Goal: Transaction & Acquisition: Download file/media

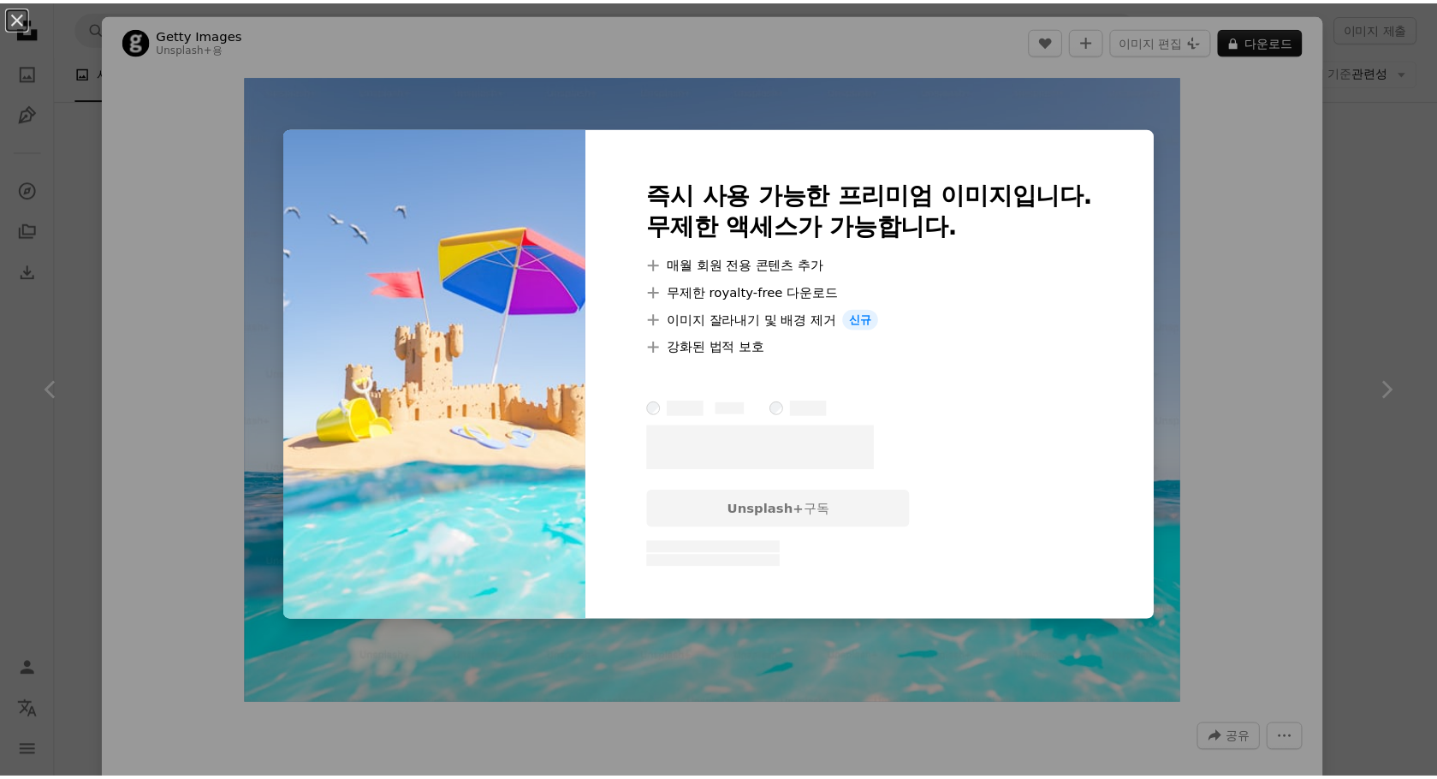
scroll to position [8875, 0]
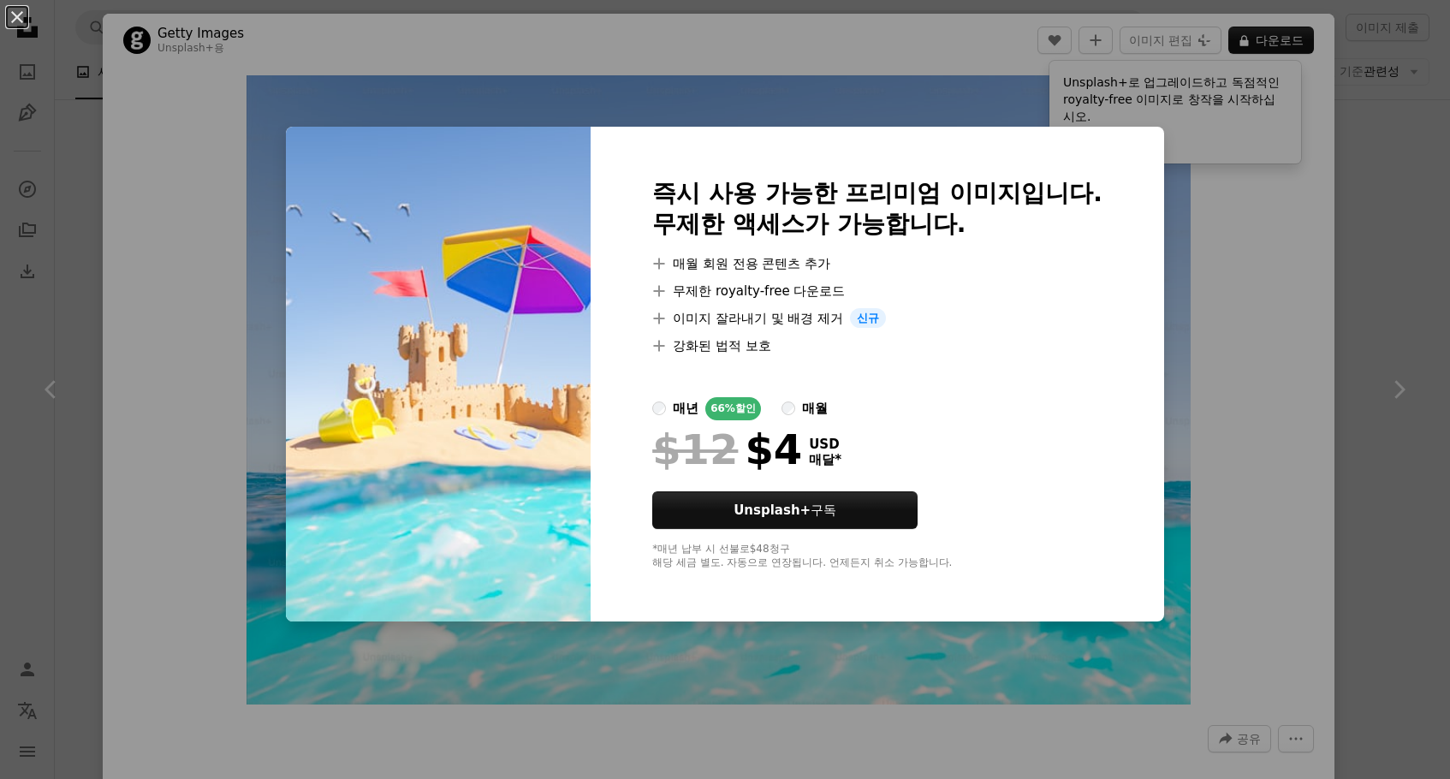
click at [1234, 284] on div "An X shape 즉시 사용 가능한 프리미엄 이미지입니다. 무제한 액세스가 가능합니다. A plus sign 매월 회원 전용 콘텐츠 추가 A…" at bounding box center [725, 389] width 1450 height 779
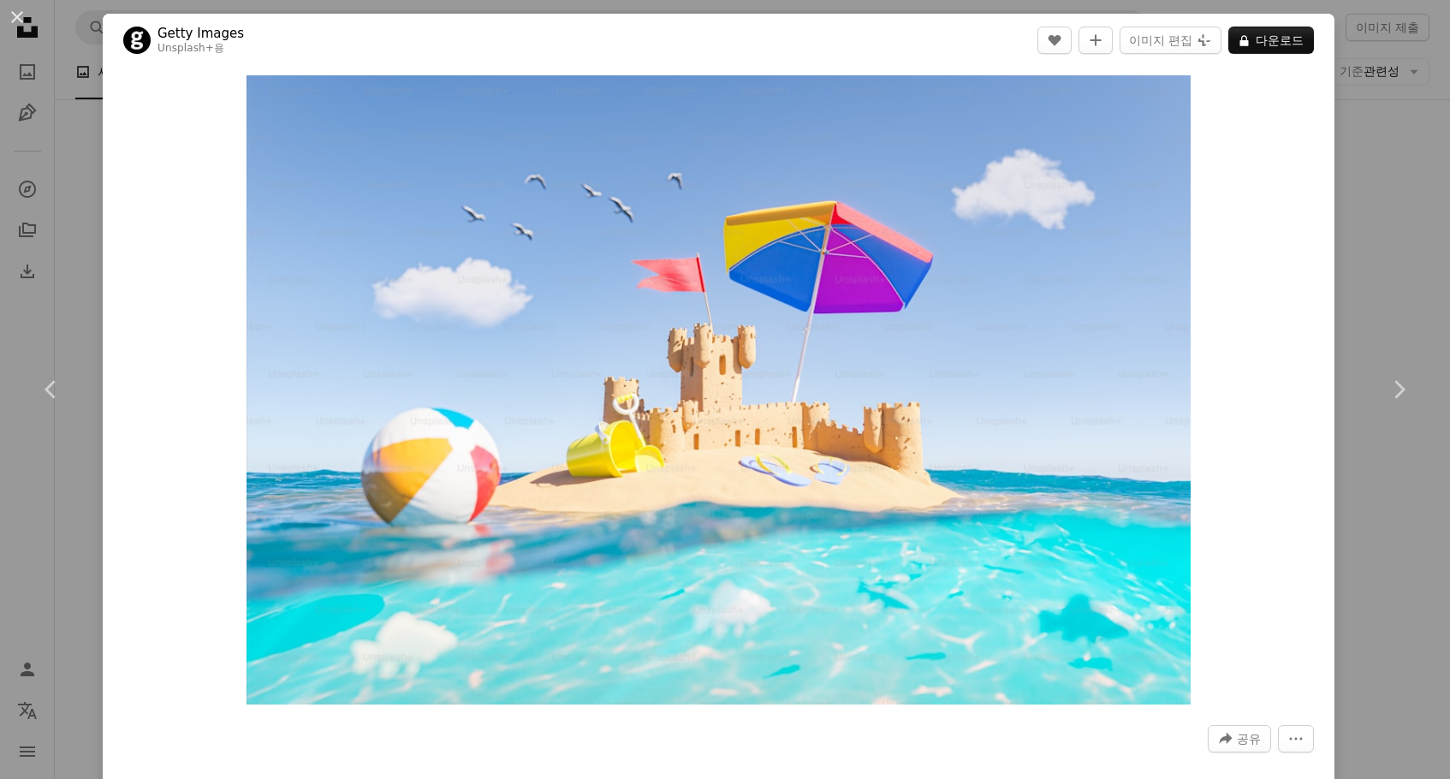
click at [1378, 145] on div "An X shape Chevron left Chevron right Getty Images Unsplash+ 용 A heart A plus s…" at bounding box center [725, 389] width 1450 height 779
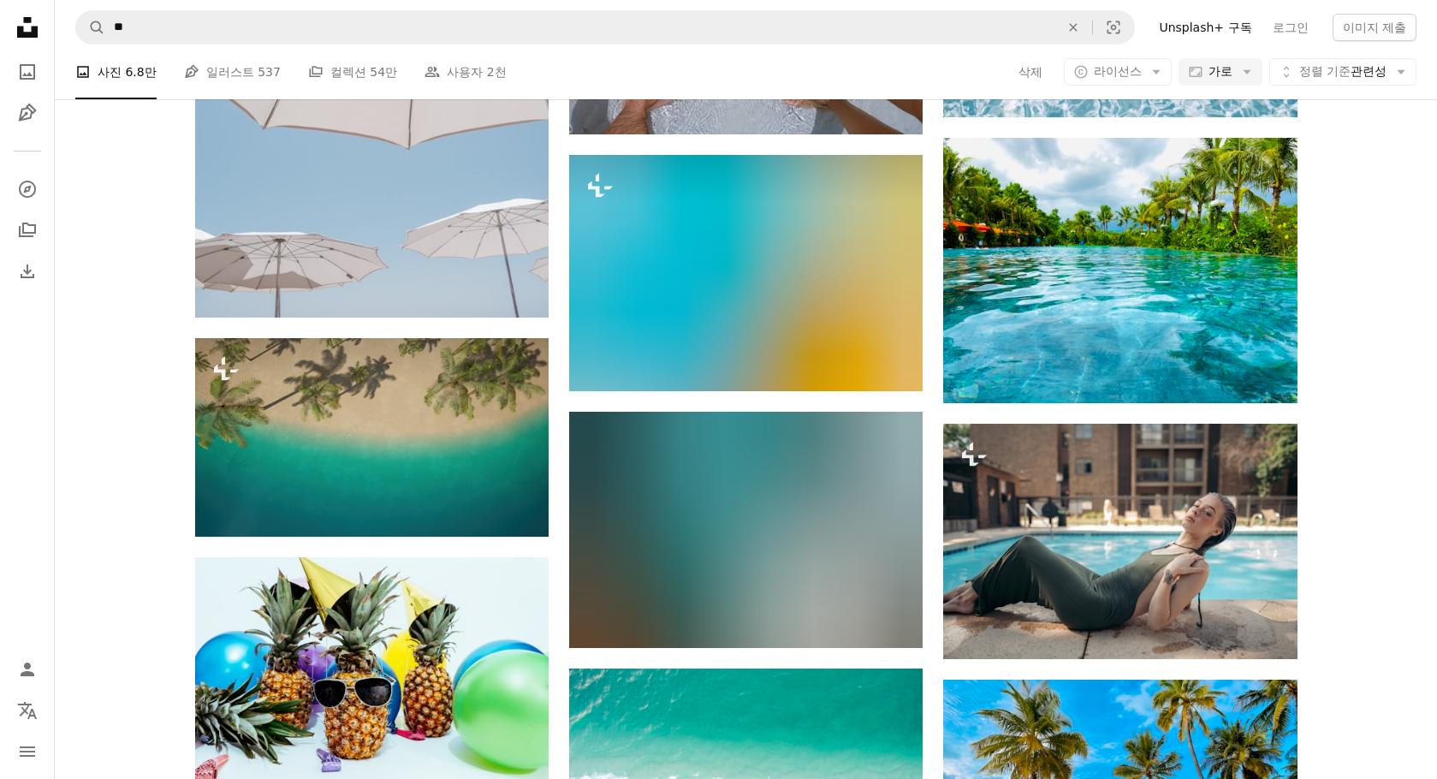
scroll to position [13068, 0]
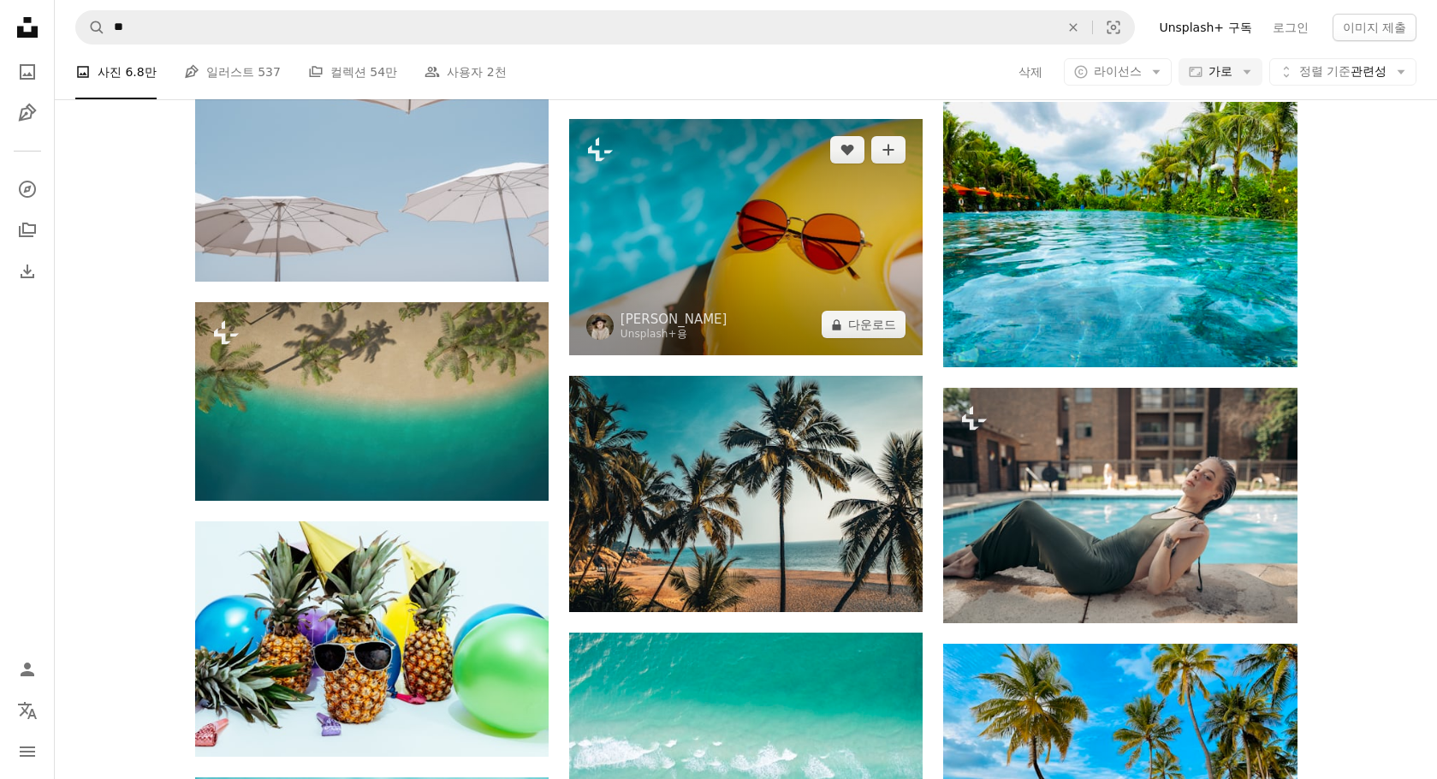
click at [733, 276] on img at bounding box center [745, 237] width 353 height 236
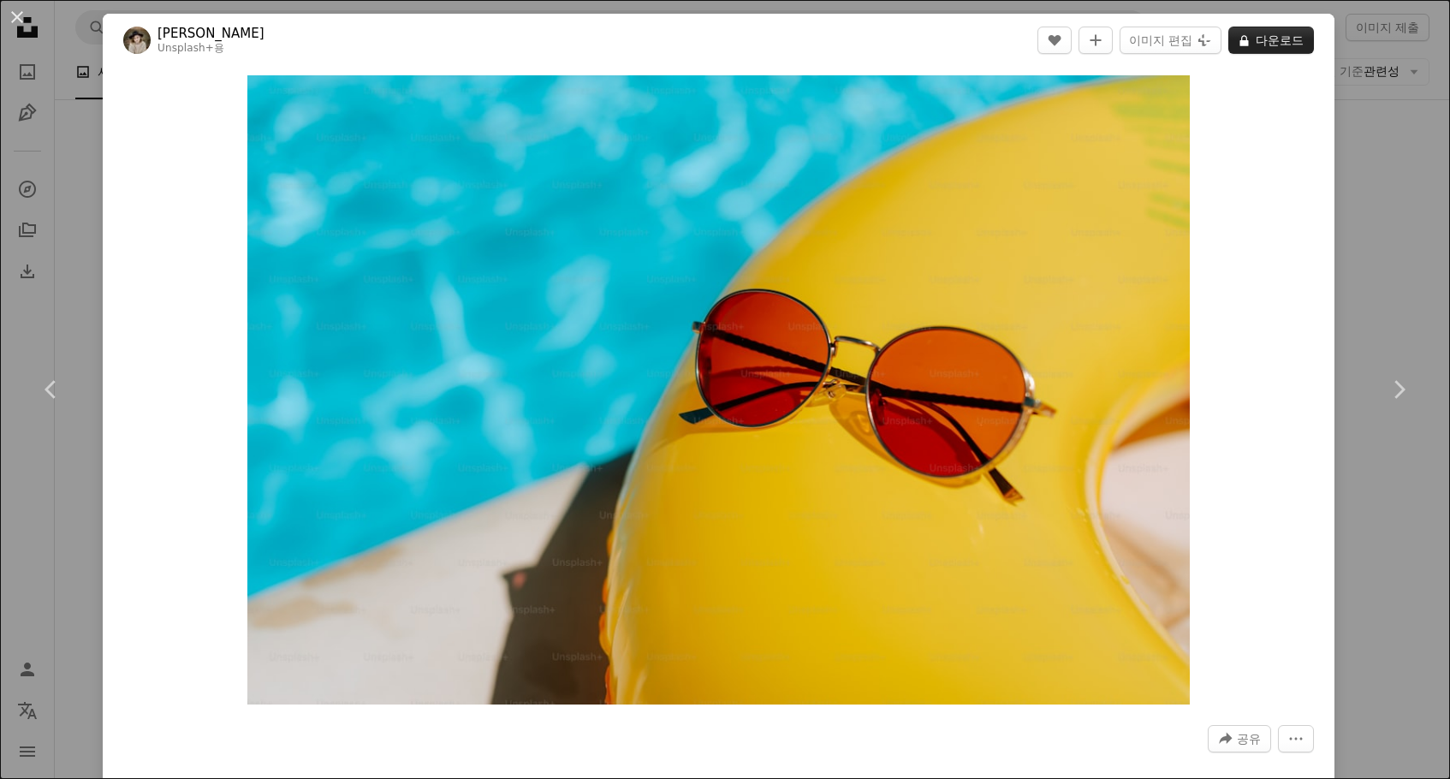
click at [1258, 44] on button "A lock 다운로드" at bounding box center [1271, 40] width 86 height 27
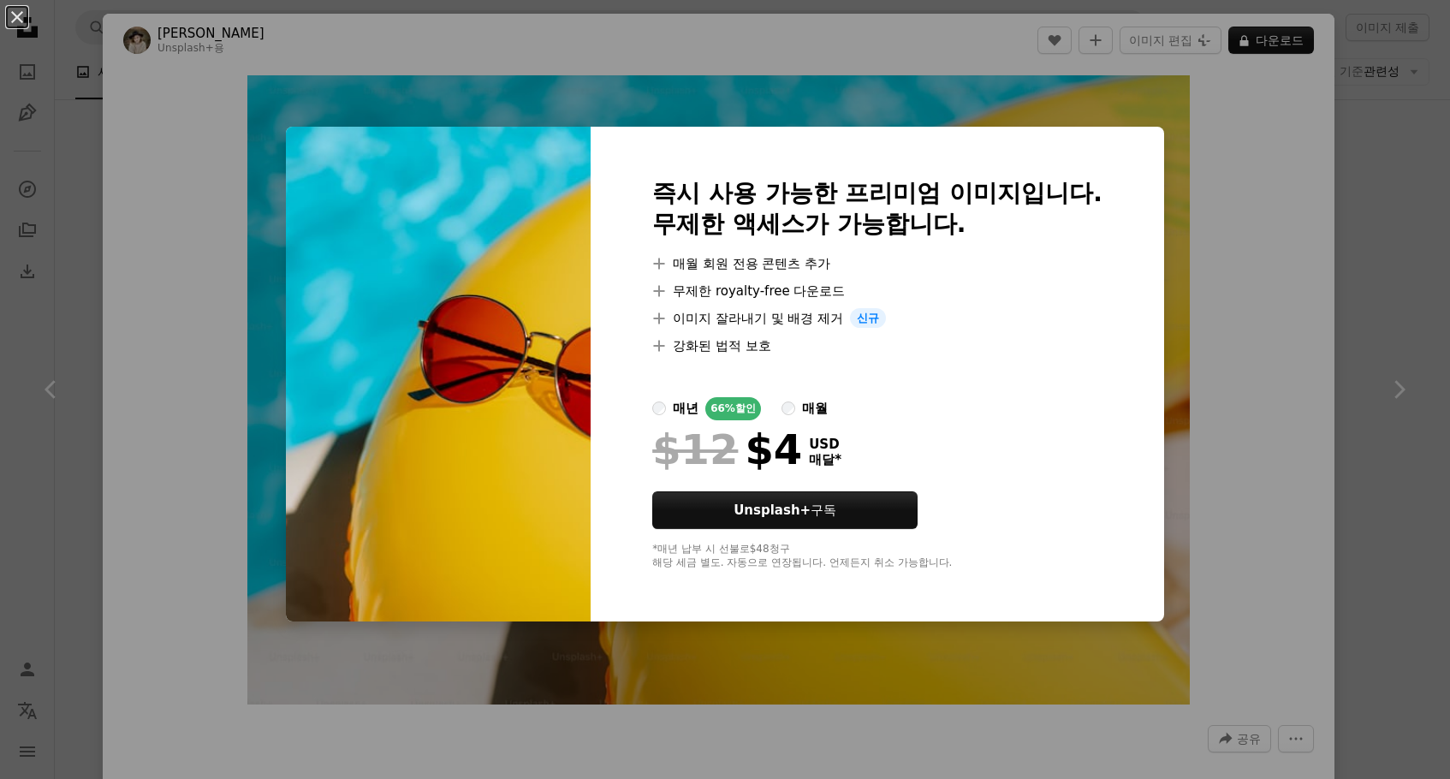
click at [1419, 296] on div "An X shape 즉시 사용 가능한 프리미엄 이미지입니다. 무제한 액세스가 가능합니다. A plus sign 매월 회원 전용 콘텐츠 추가 A…" at bounding box center [725, 389] width 1450 height 779
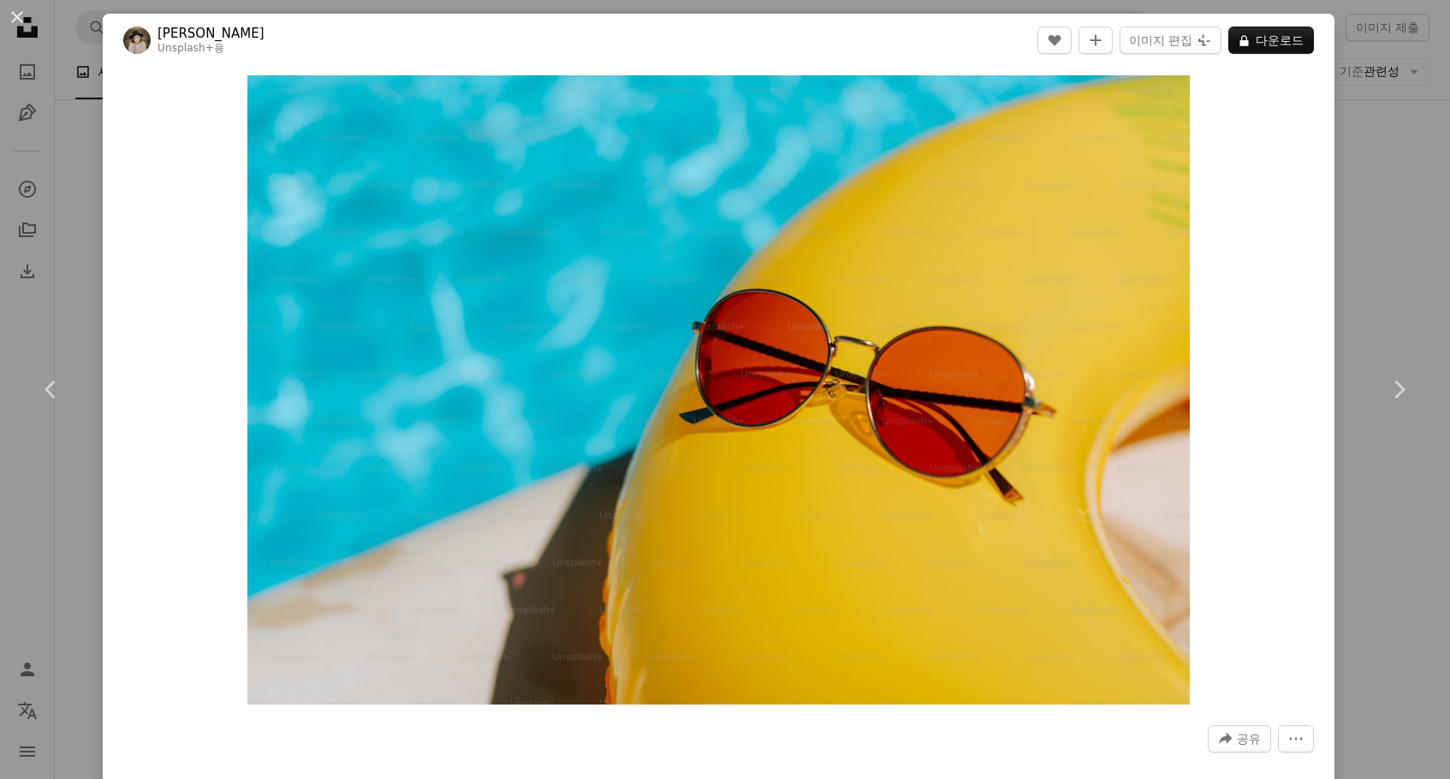
click at [1350, 196] on div "An X shape Chevron left Chevron right Kateryna Hliznitsova Unsplash+ 용 A heart …" at bounding box center [725, 389] width 1450 height 779
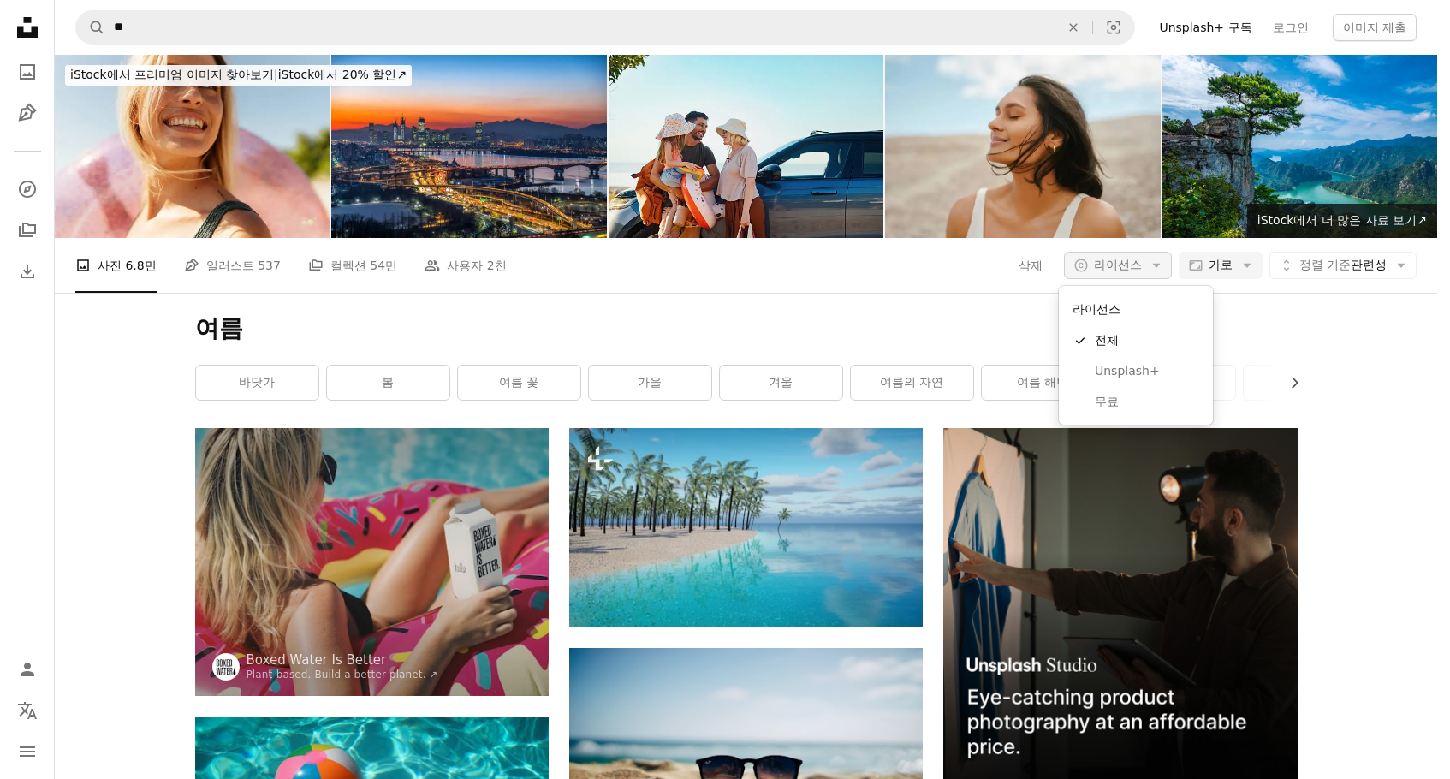
click at [1128, 271] on span "라이선스" at bounding box center [1118, 265] width 48 height 14
click at [1129, 400] on span "무료" at bounding box center [1147, 402] width 104 height 17
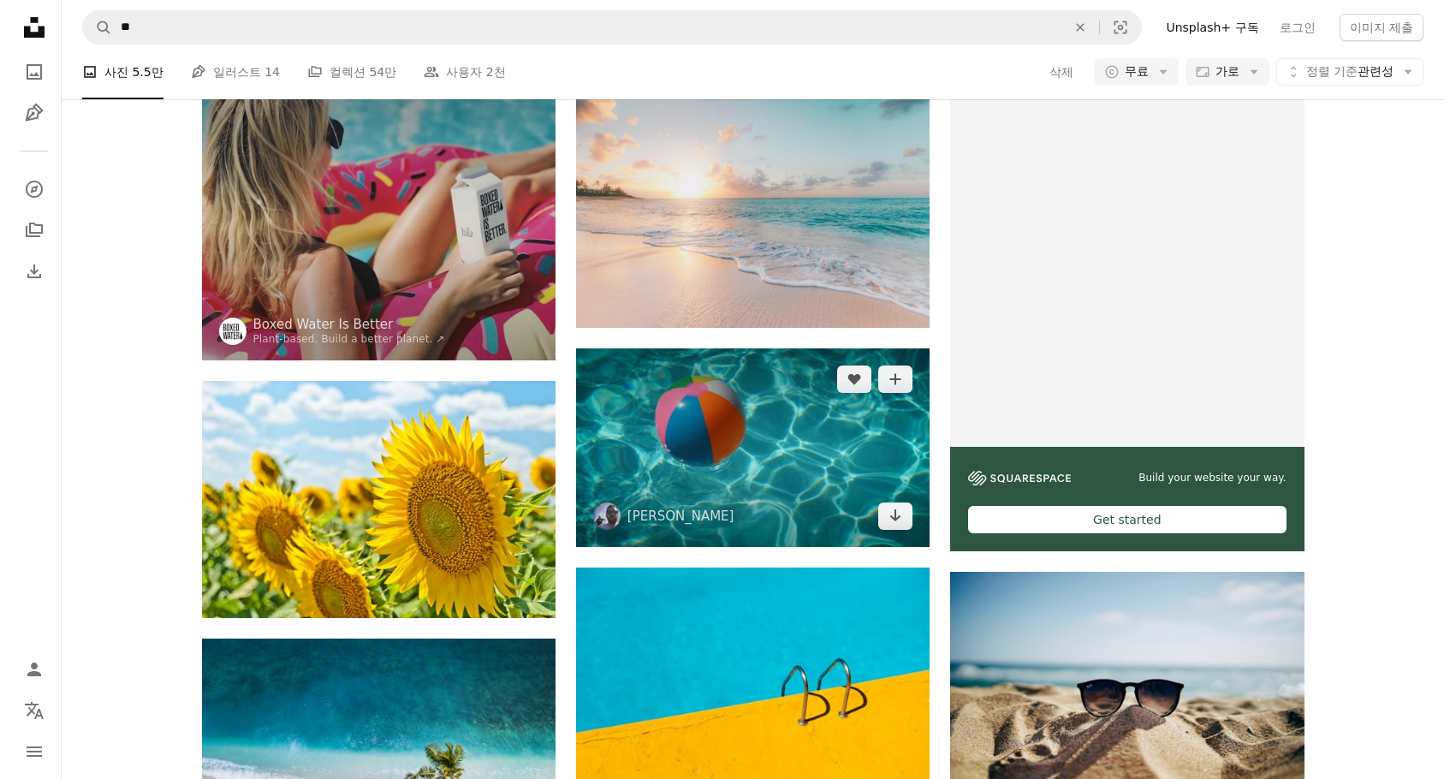
scroll to position [342, 0]
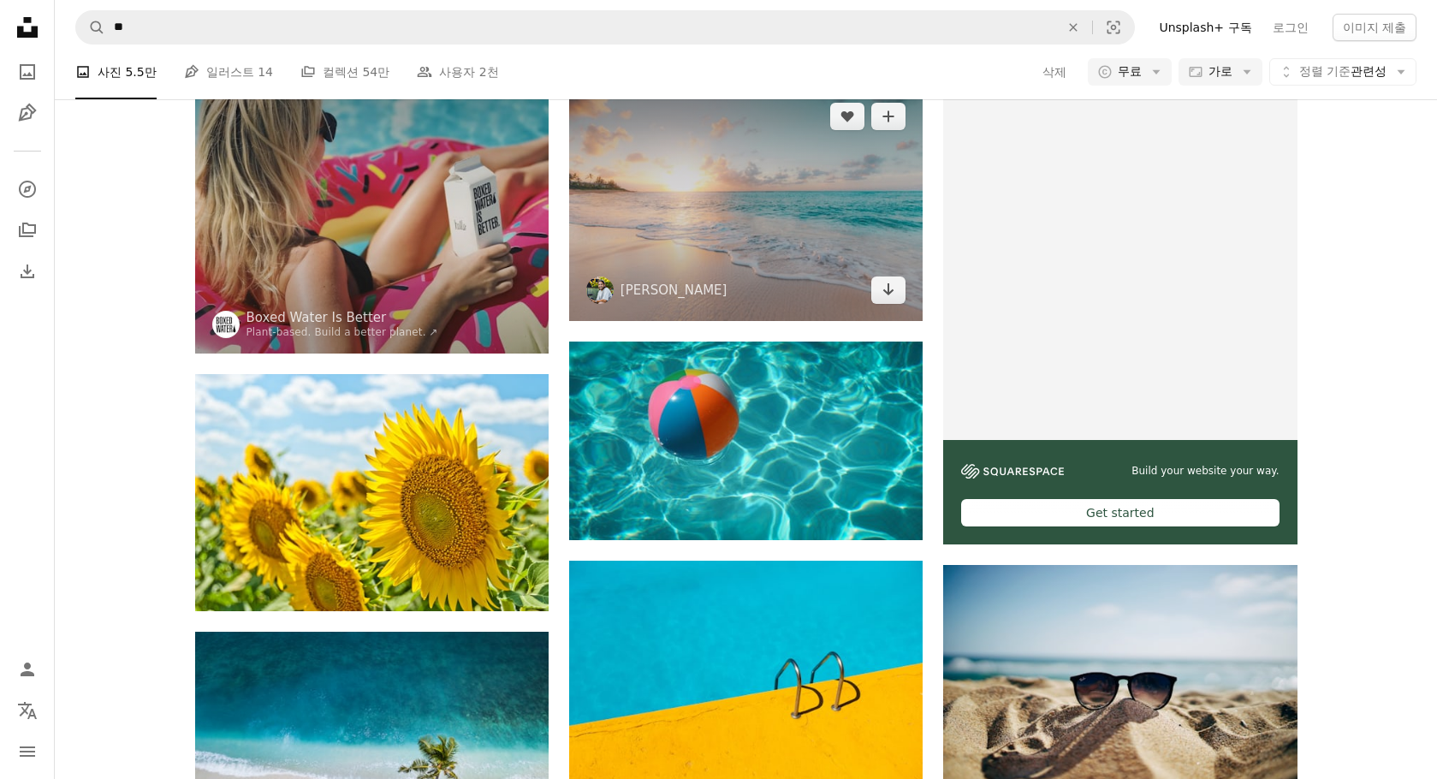
click at [752, 258] on img at bounding box center [745, 203] width 353 height 234
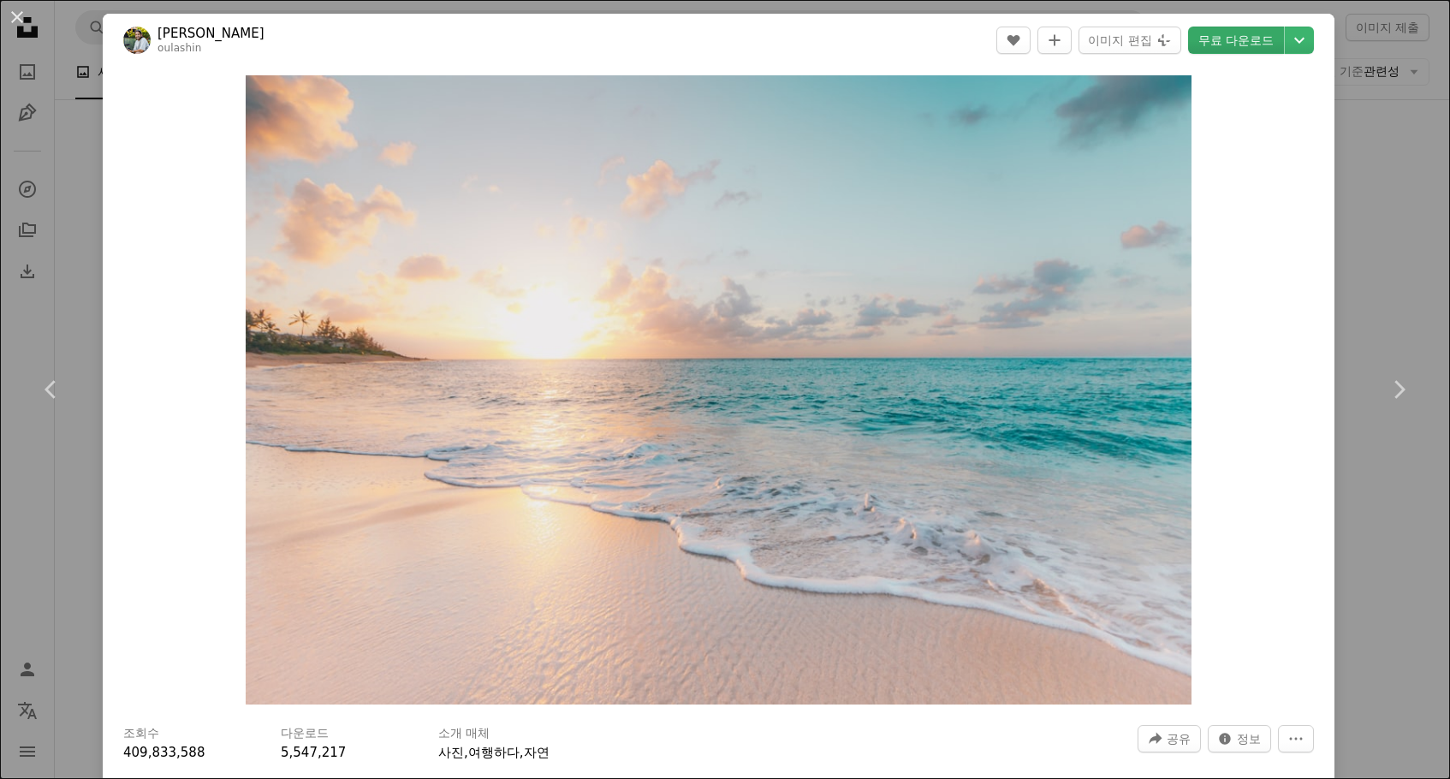
click at [1228, 39] on link "무료 다운로드" at bounding box center [1236, 40] width 96 height 27
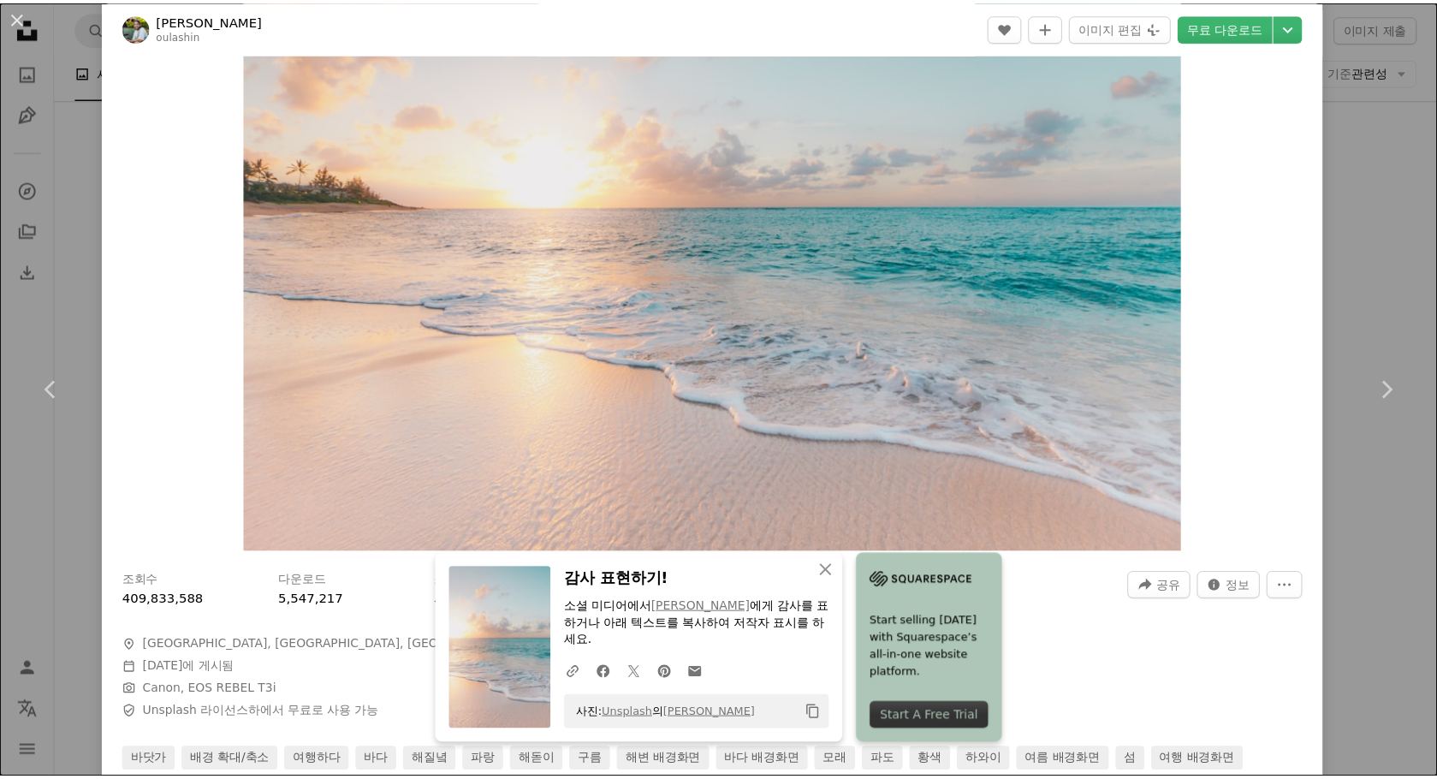
scroll to position [428, 0]
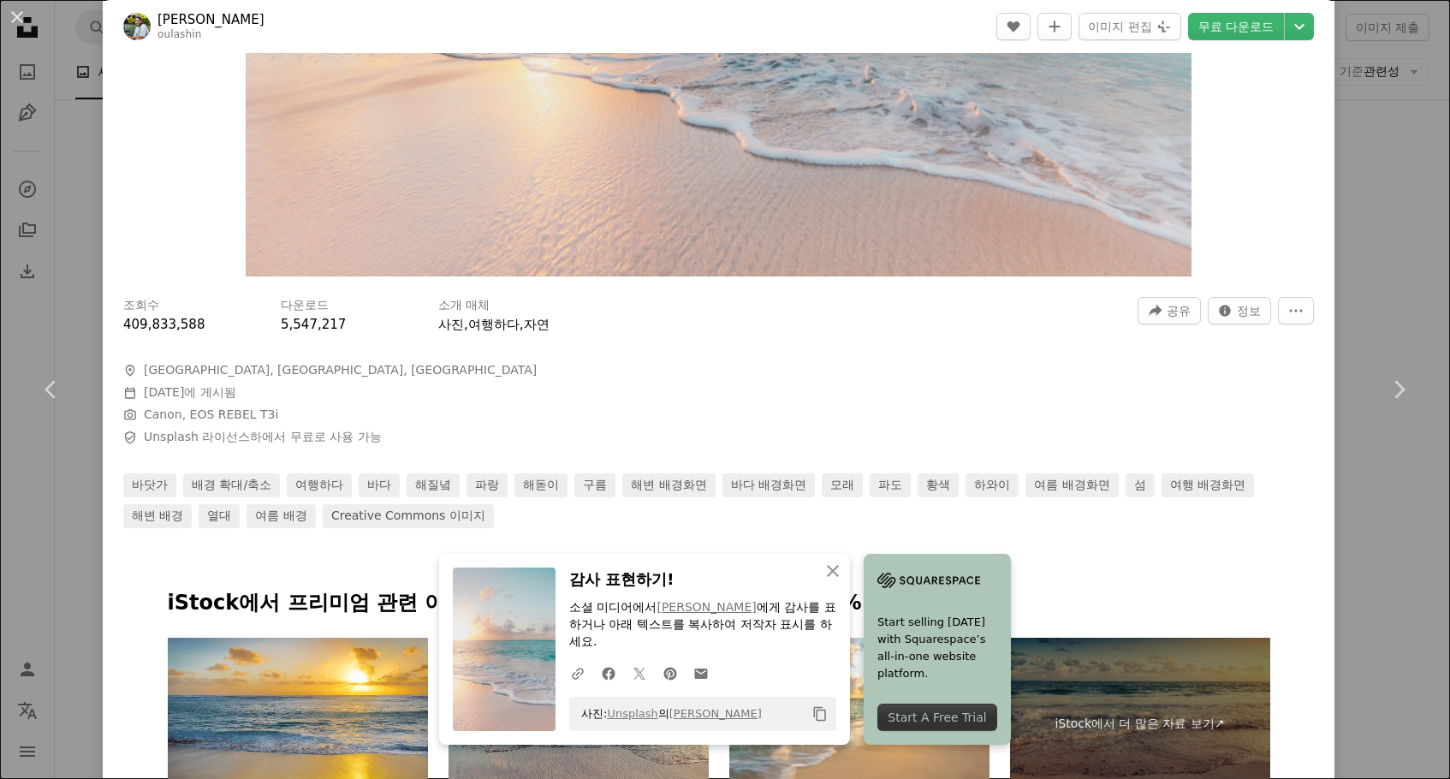
click at [1365, 231] on div "An X shape Chevron left Chevron right An X shape 닫기 감사 표현하기! 소셜 미디어에서 [PERSON_N…" at bounding box center [725, 389] width 1450 height 779
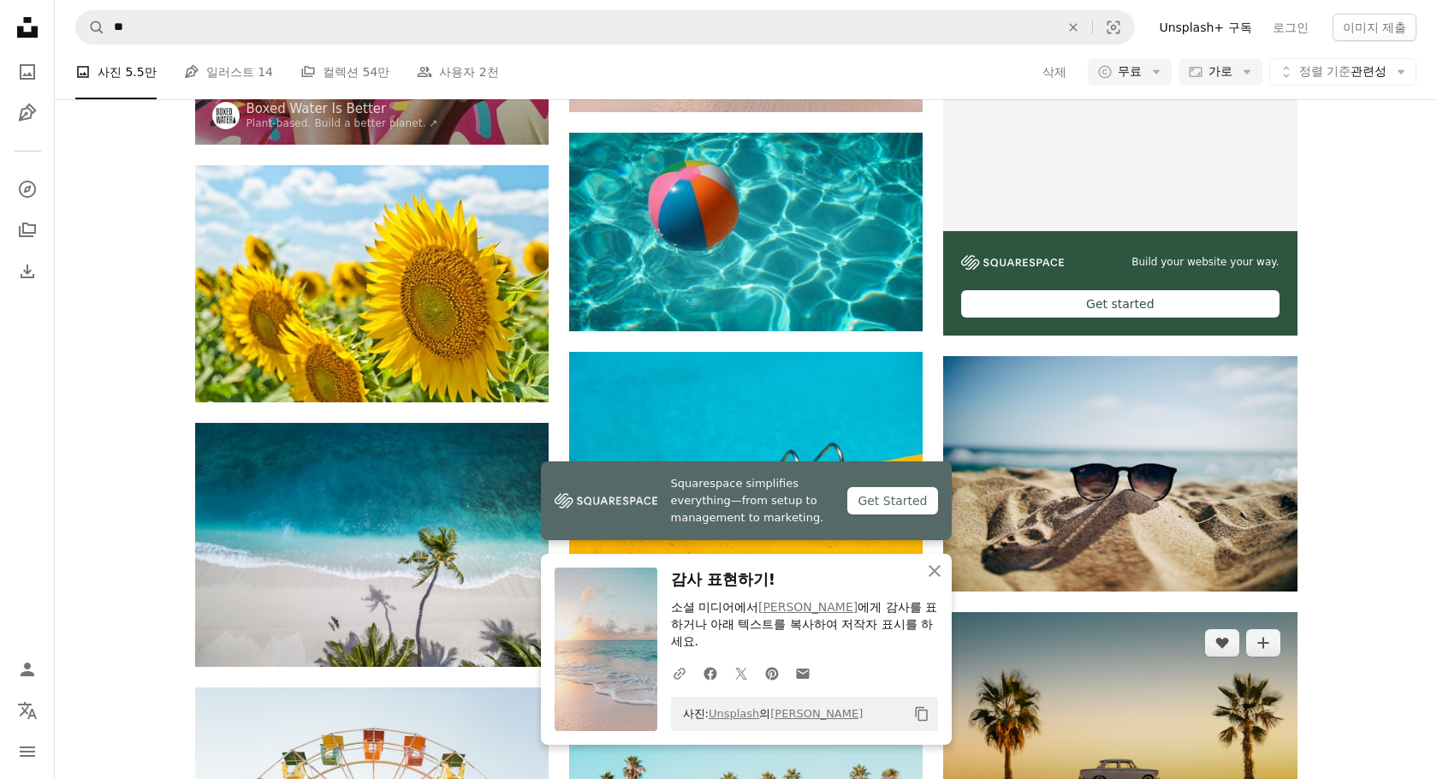
scroll to position [685, 0]
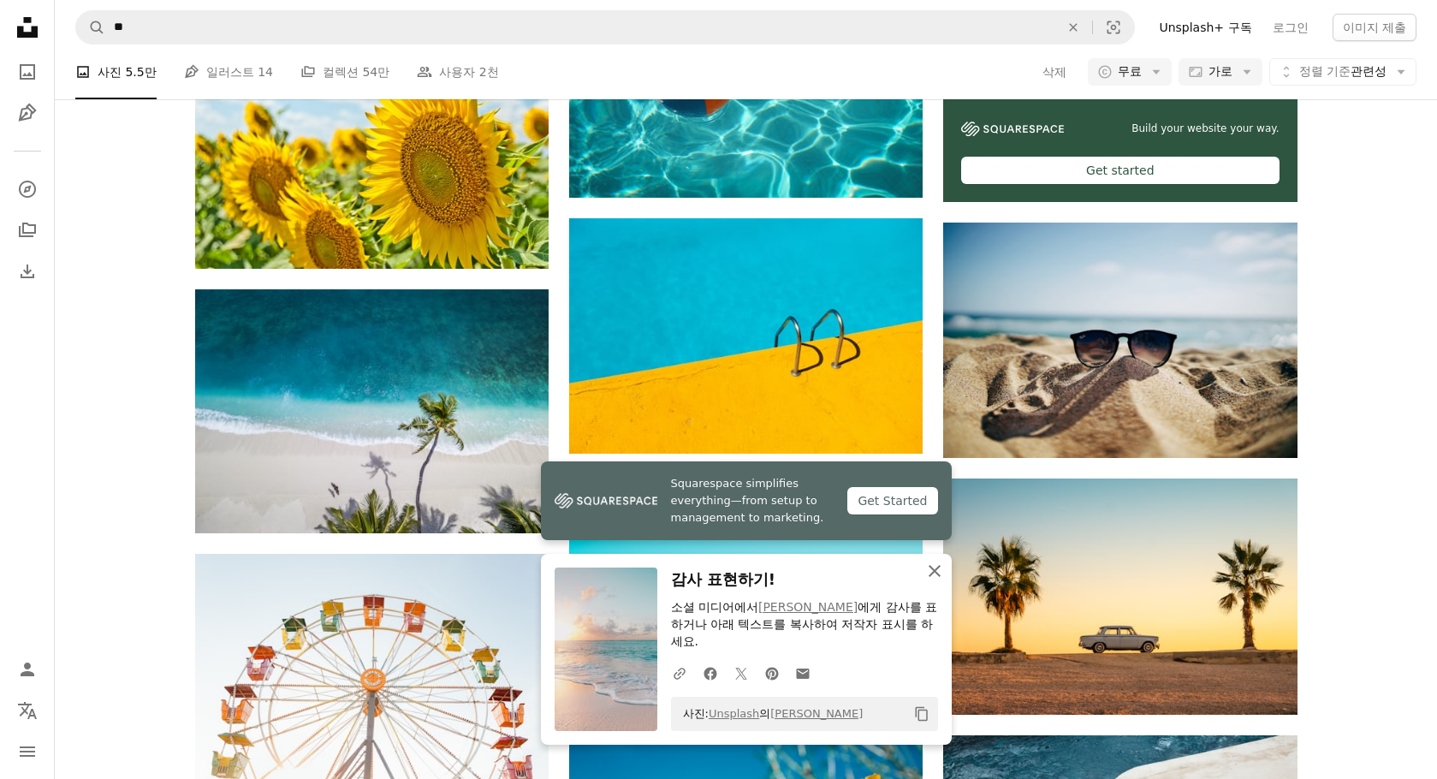
click at [936, 567] on icon "An X shape" at bounding box center [934, 571] width 21 height 21
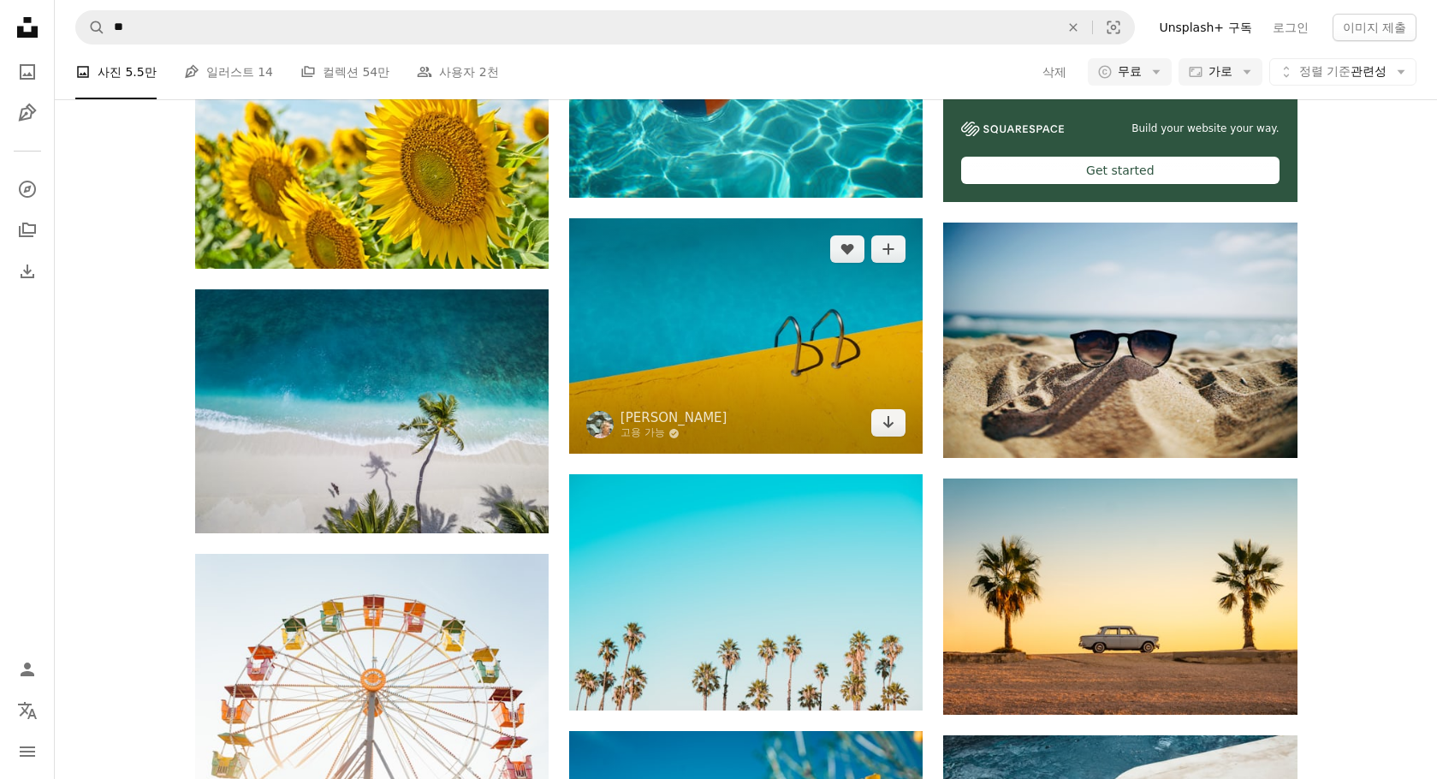
click at [667, 361] on img at bounding box center [745, 335] width 353 height 235
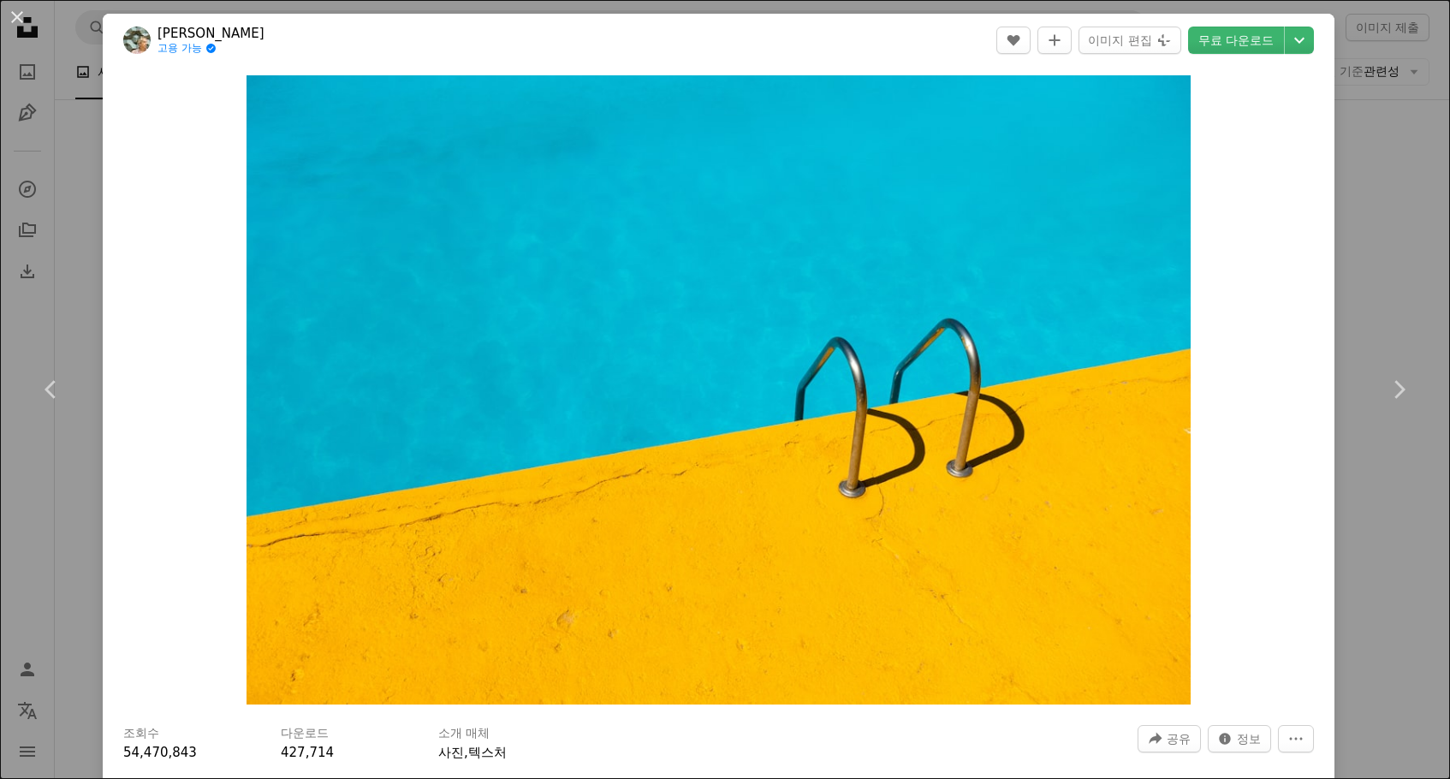
click at [1329, 270] on div "An X shape Chevron left Chevron right [PERSON_NAME] 고용 가능 A checkmark inside of…" at bounding box center [725, 389] width 1450 height 779
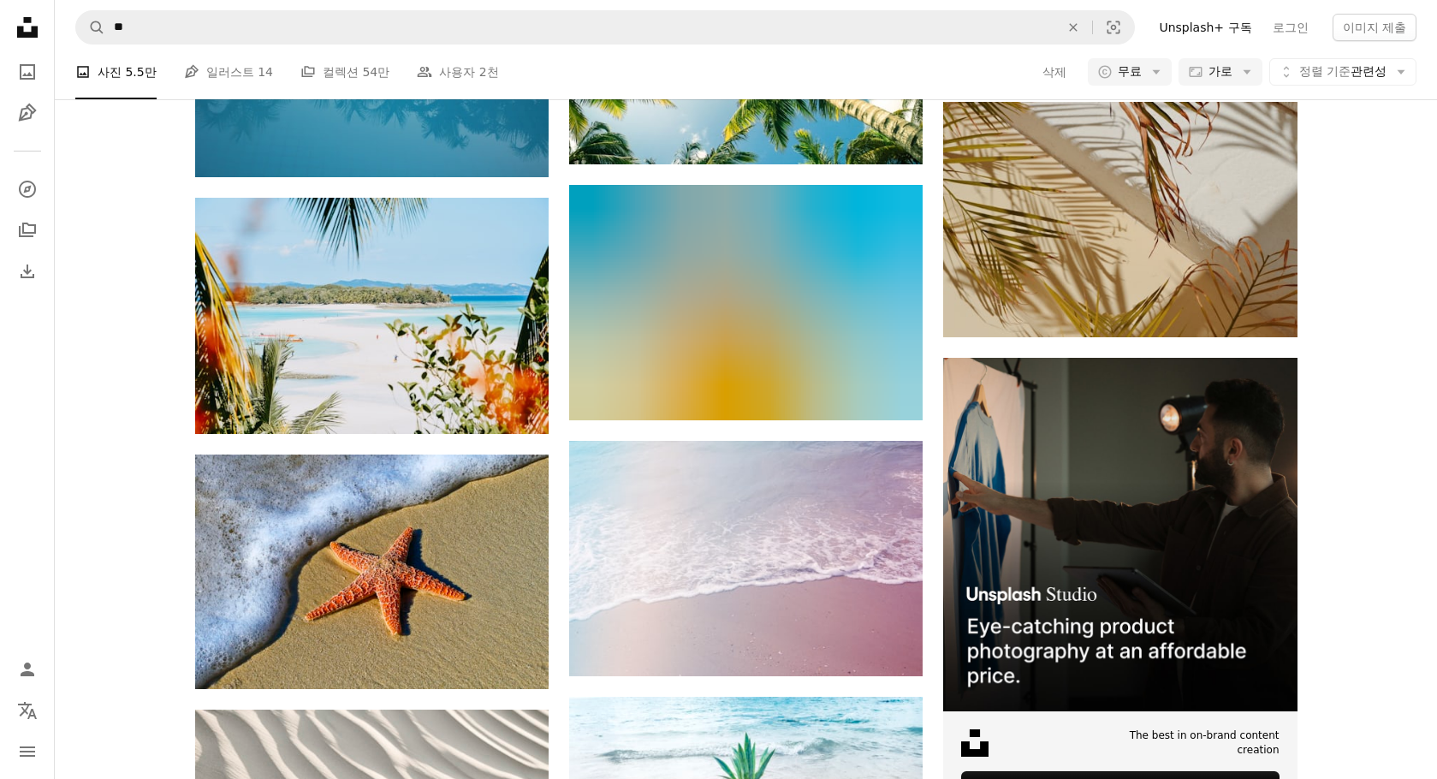
scroll to position [5220, 0]
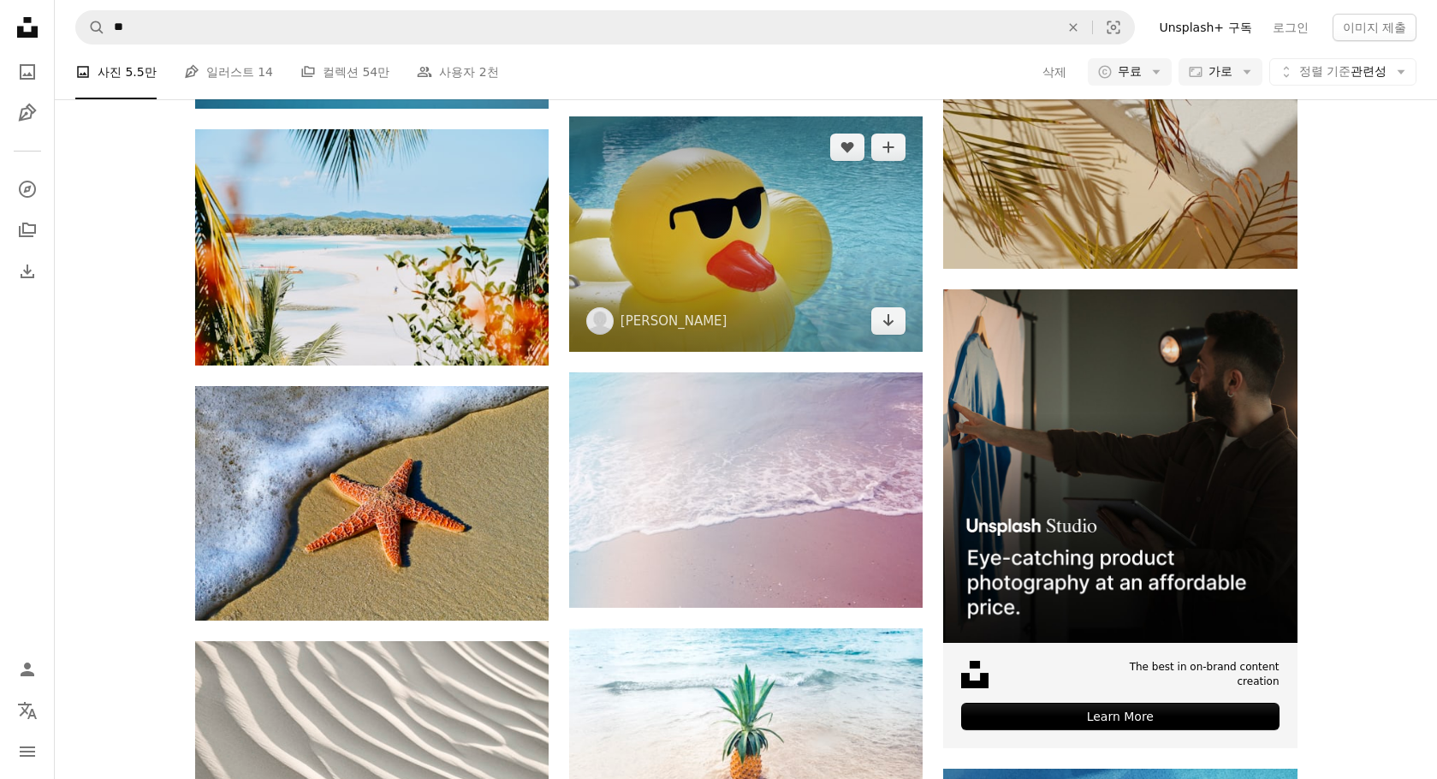
click at [797, 263] on img at bounding box center [745, 233] width 353 height 235
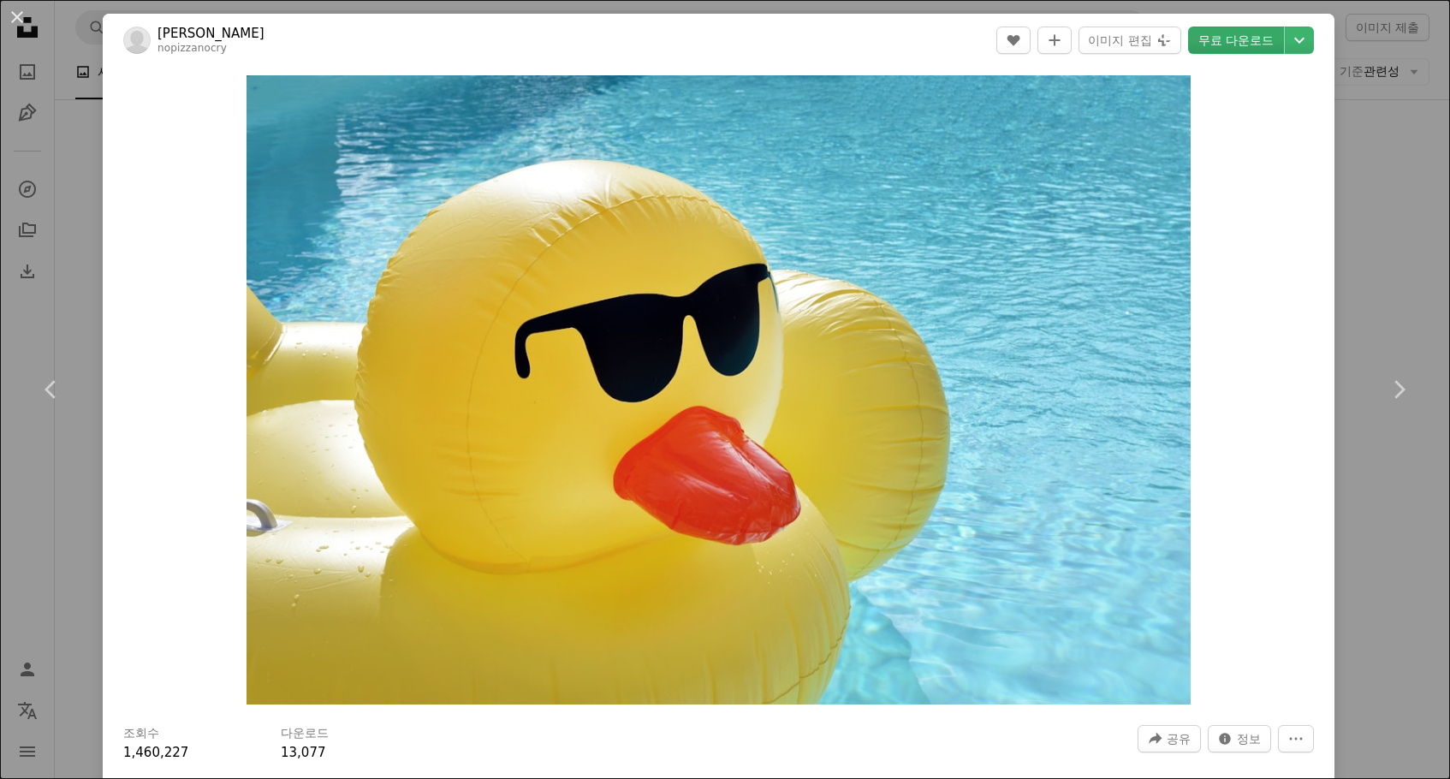
click at [1193, 46] on link "무료 다운로드" at bounding box center [1236, 40] width 96 height 27
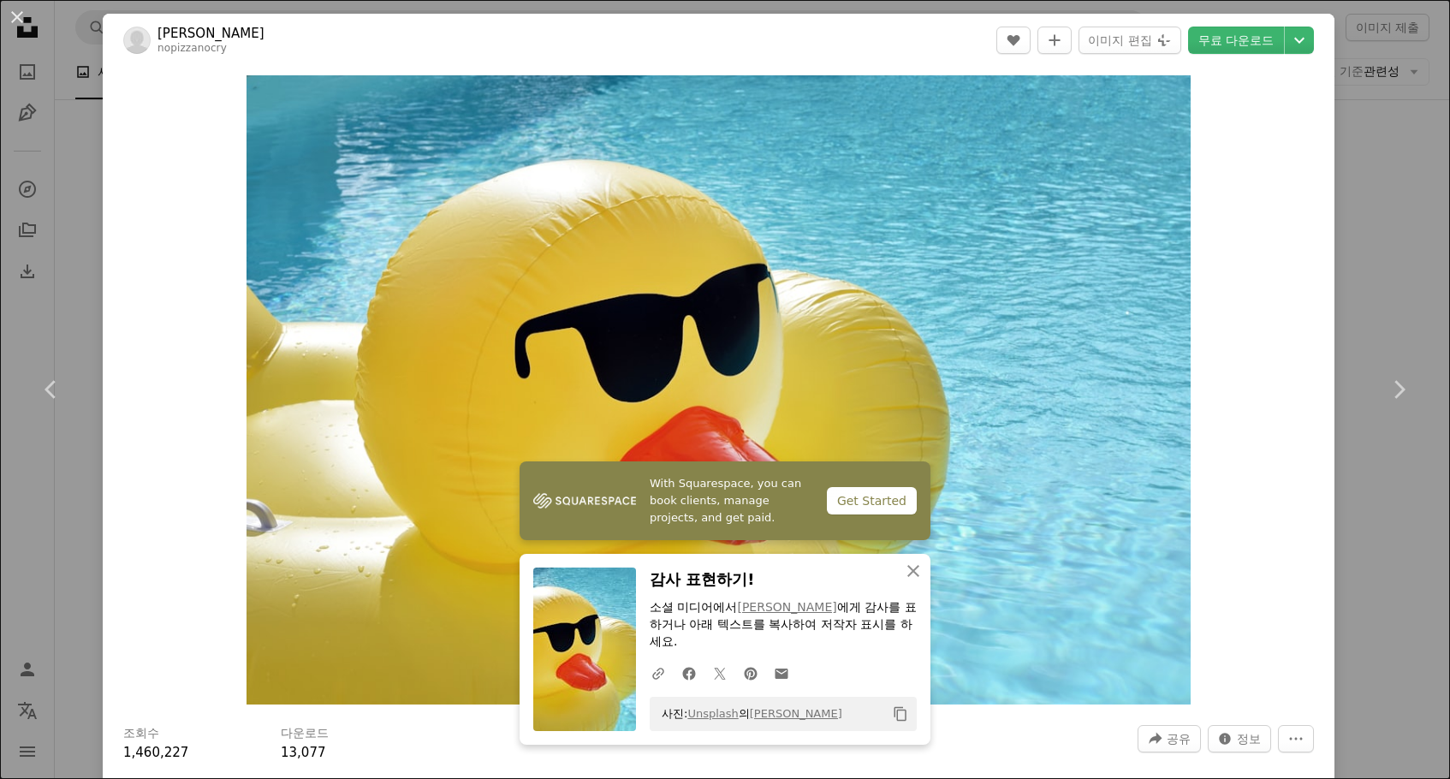
click at [1366, 174] on div "An X shape Chevron left Chevron right With Squarespace, you can book clients, m…" at bounding box center [725, 389] width 1450 height 779
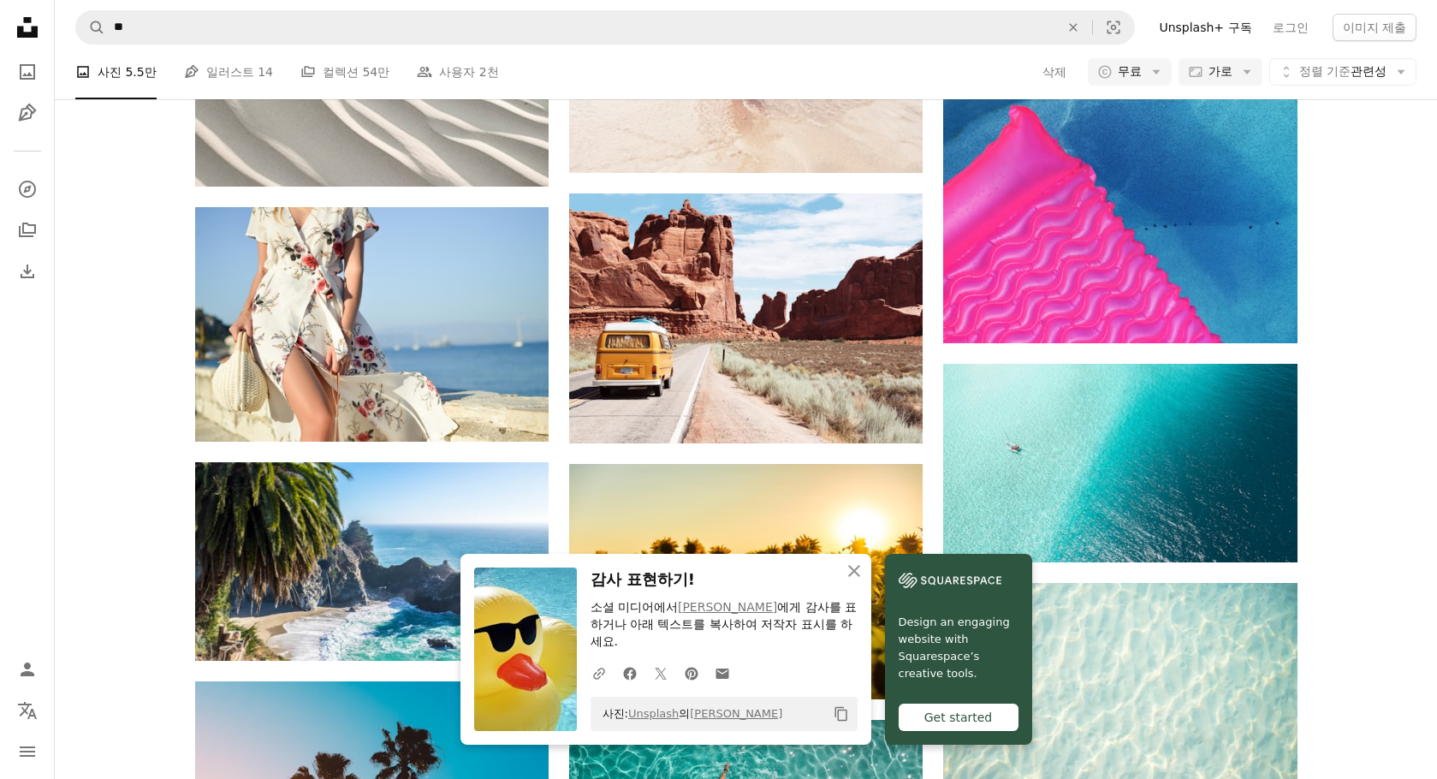
scroll to position [5905, 0]
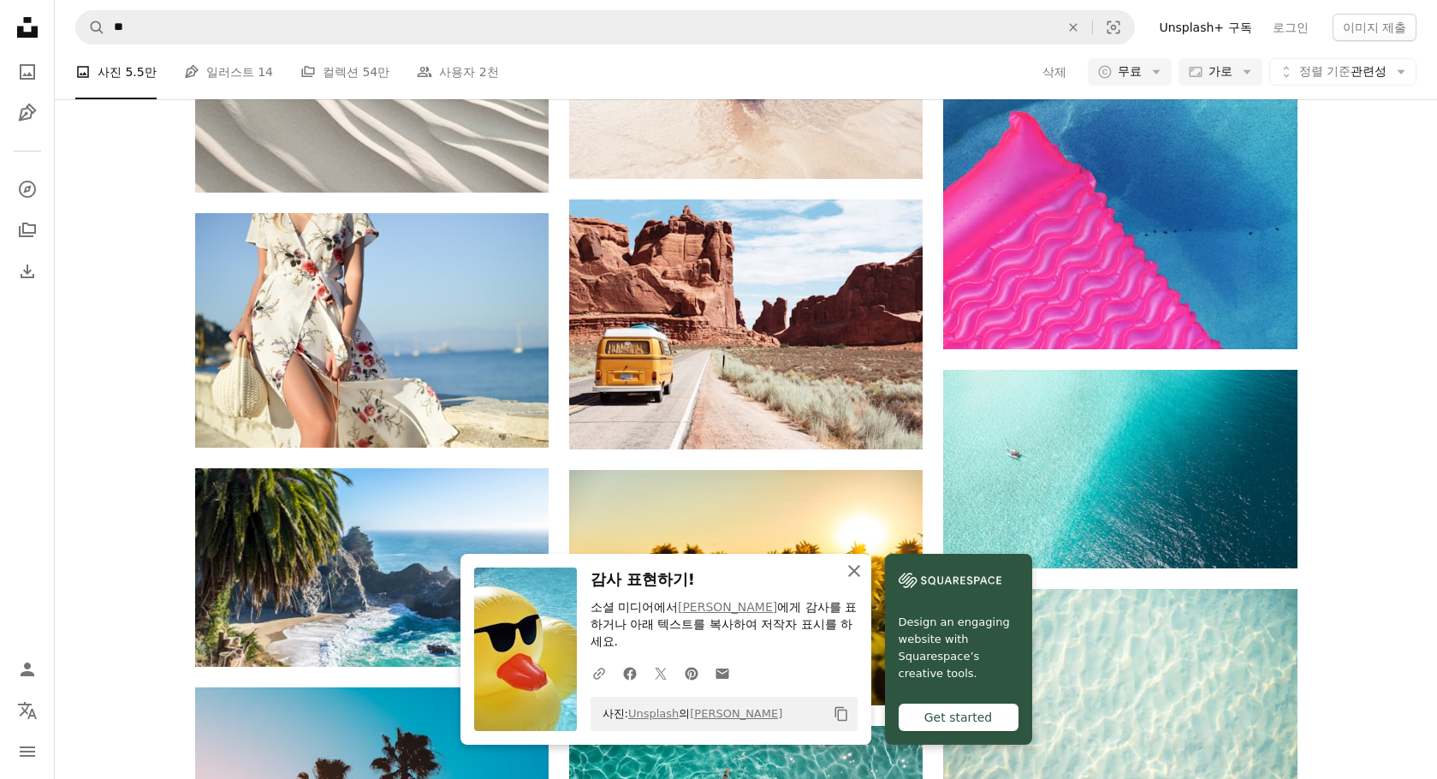
click at [860, 565] on icon "An X shape" at bounding box center [854, 571] width 21 height 21
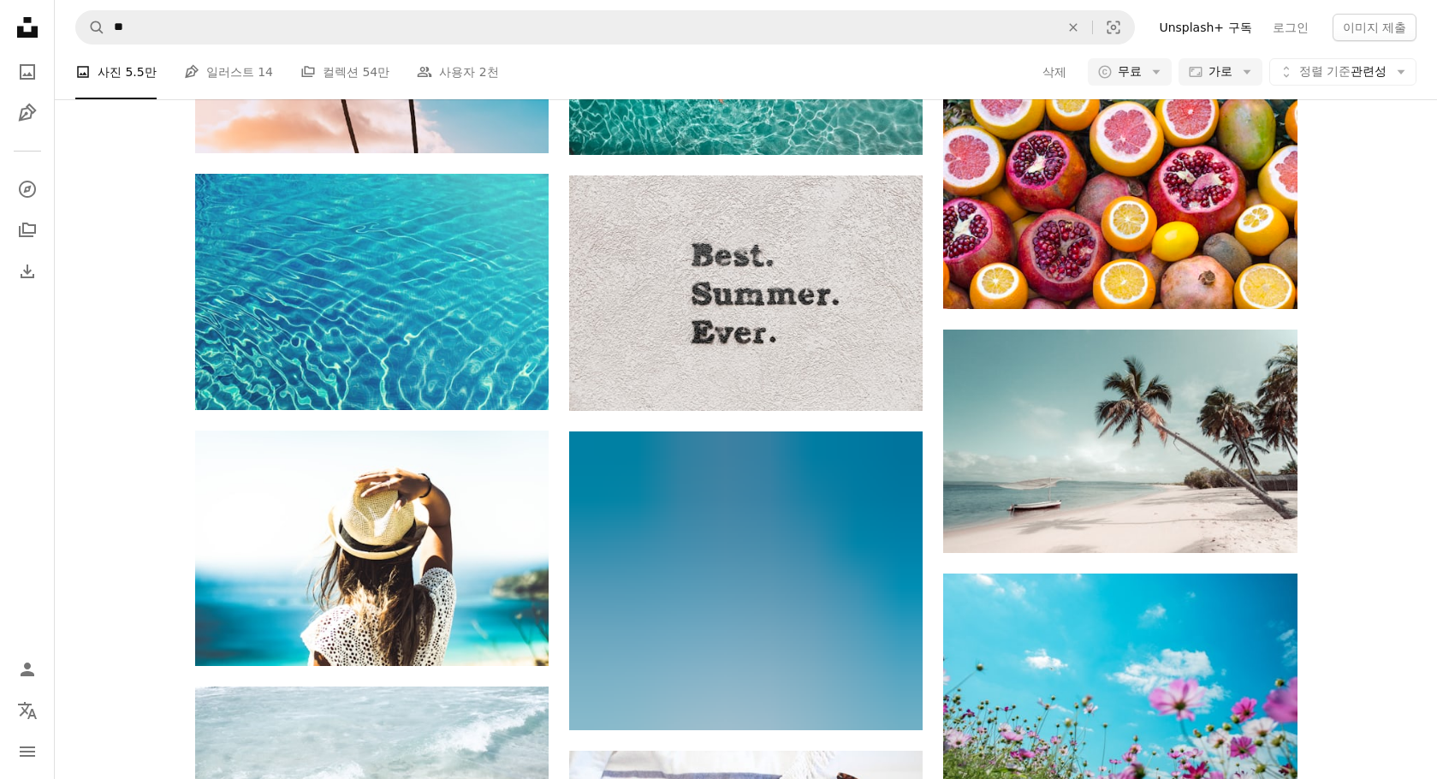
scroll to position [6333, 0]
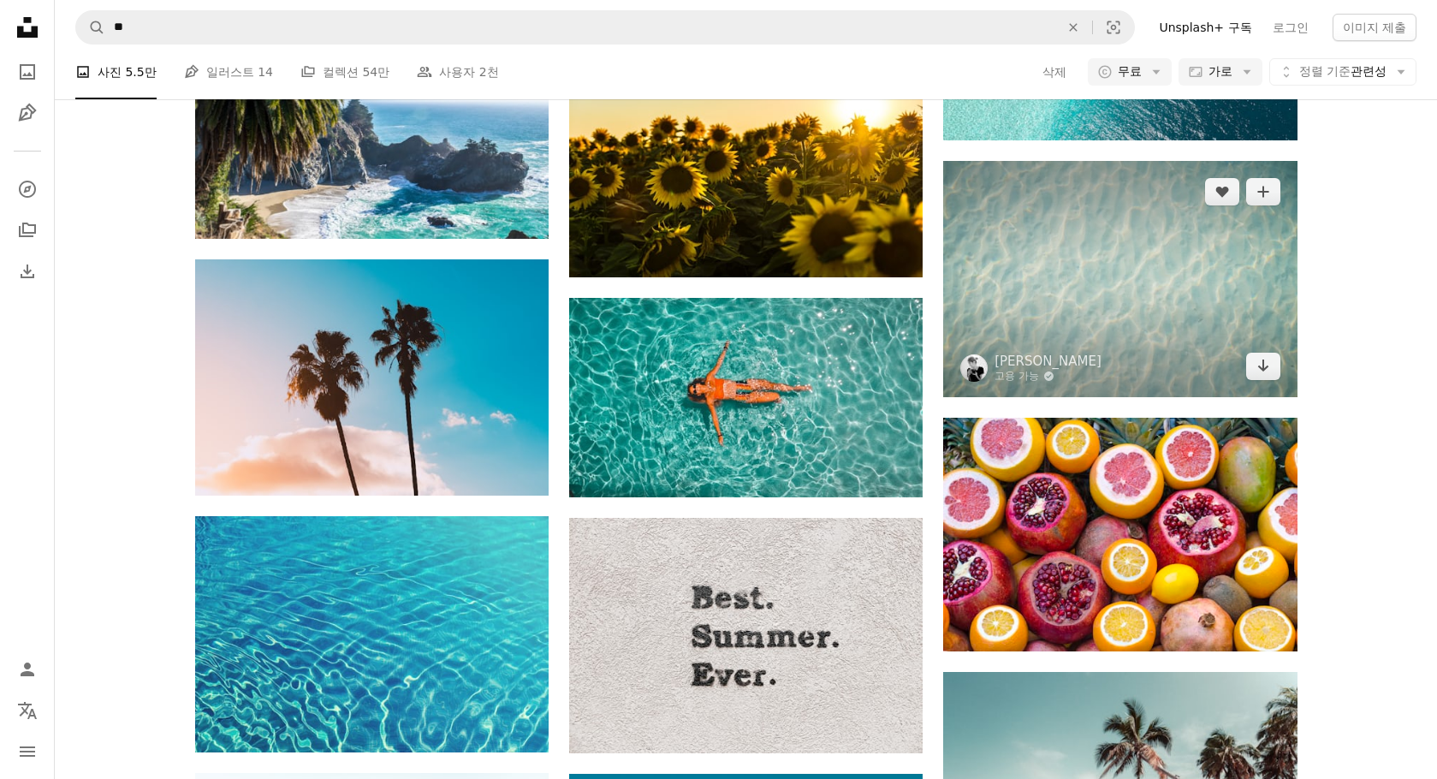
click at [1225, 326] on img at bounding box center [1119, 278] width 353 height 235
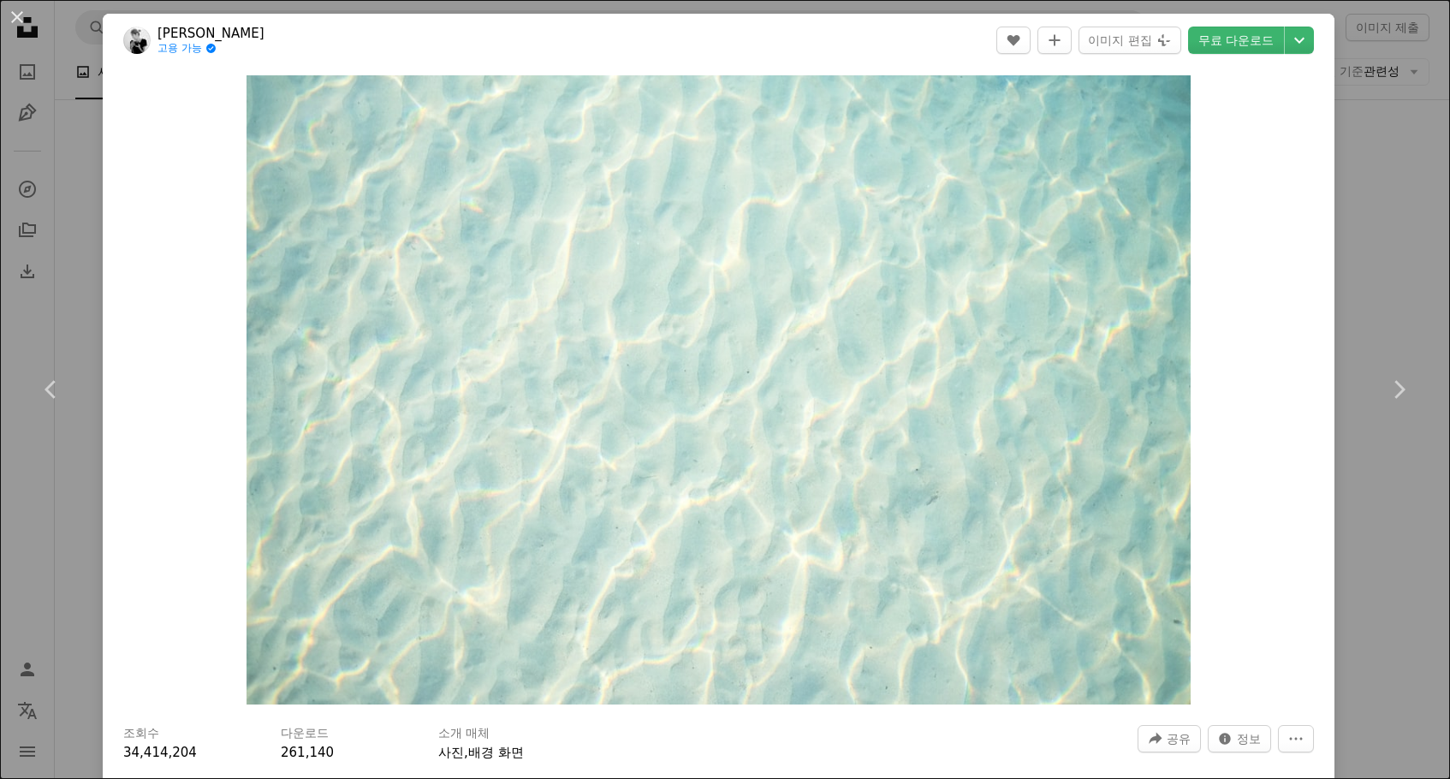
click at [1374, 158] on div "An X shape Chevron left Chevron right Mink Mingle 고용 가능 A checkmark inside of a…" at bounding box center [725, 389] width 1450 height 779
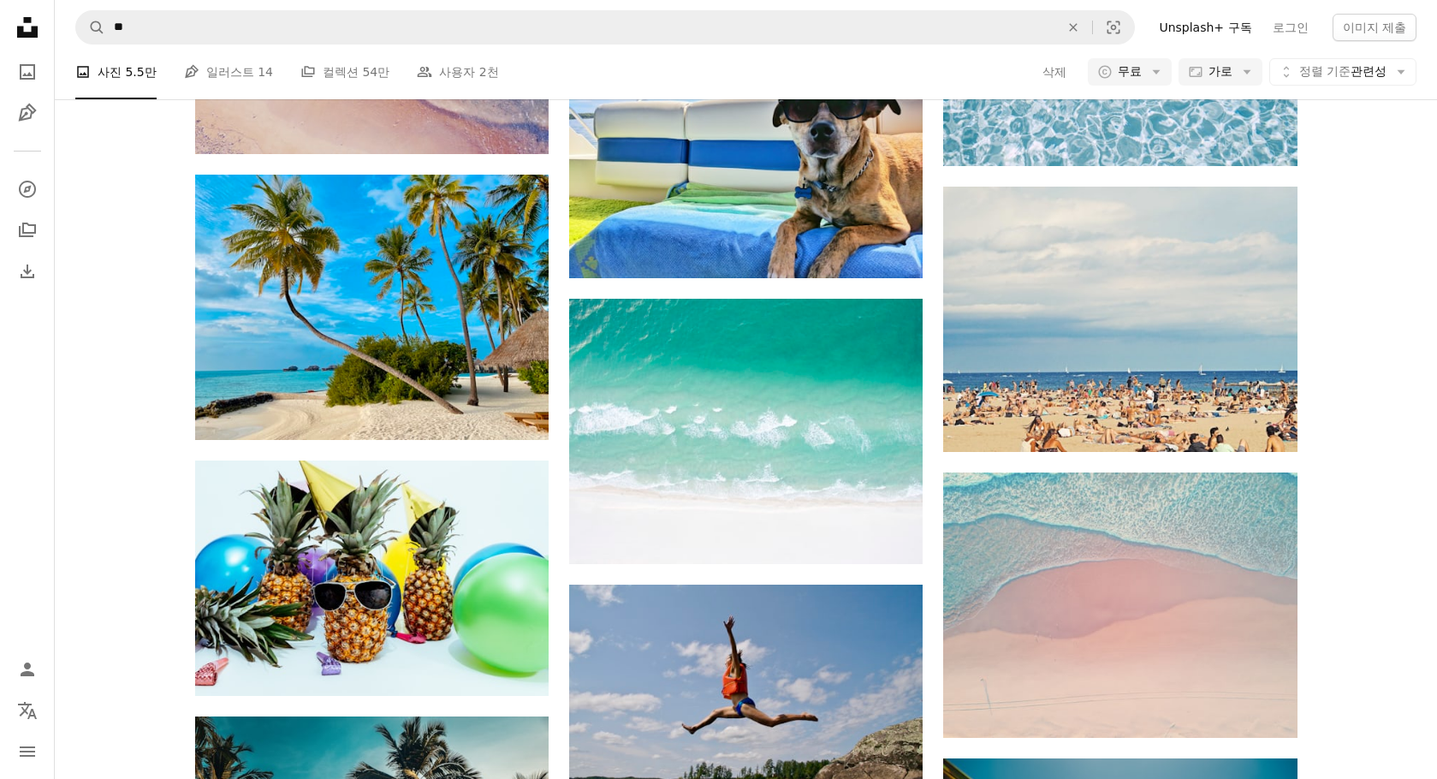
scroll to position [10098, 0]
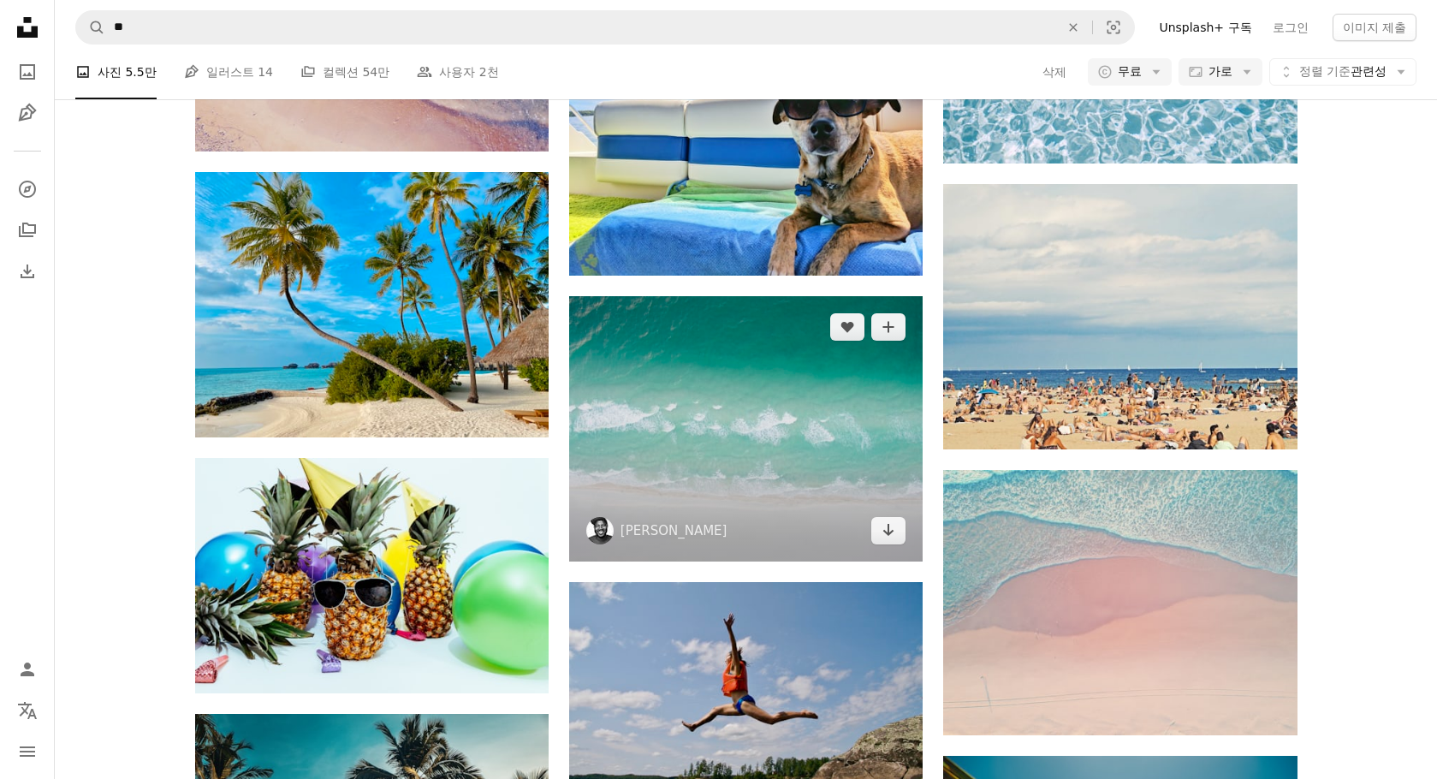
click at [736, 427] on img at bounding box center [745, 428] width 353 height 265
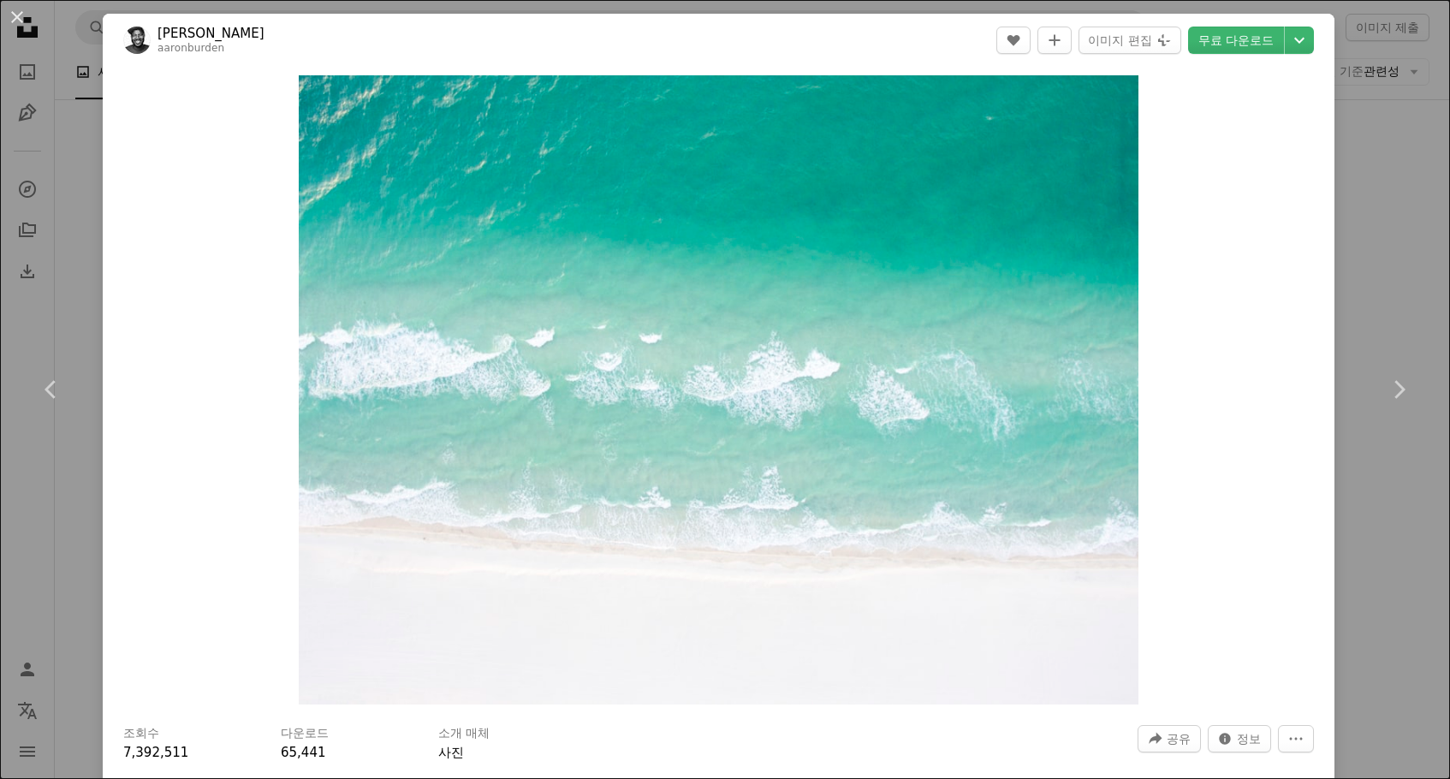
click at [1372, 235] on div "An X shape Chevron left Chevron right [PERSON_NAME] aaronburden A heart A plus …" at bounding box center [725, 389] width 1450 height 779
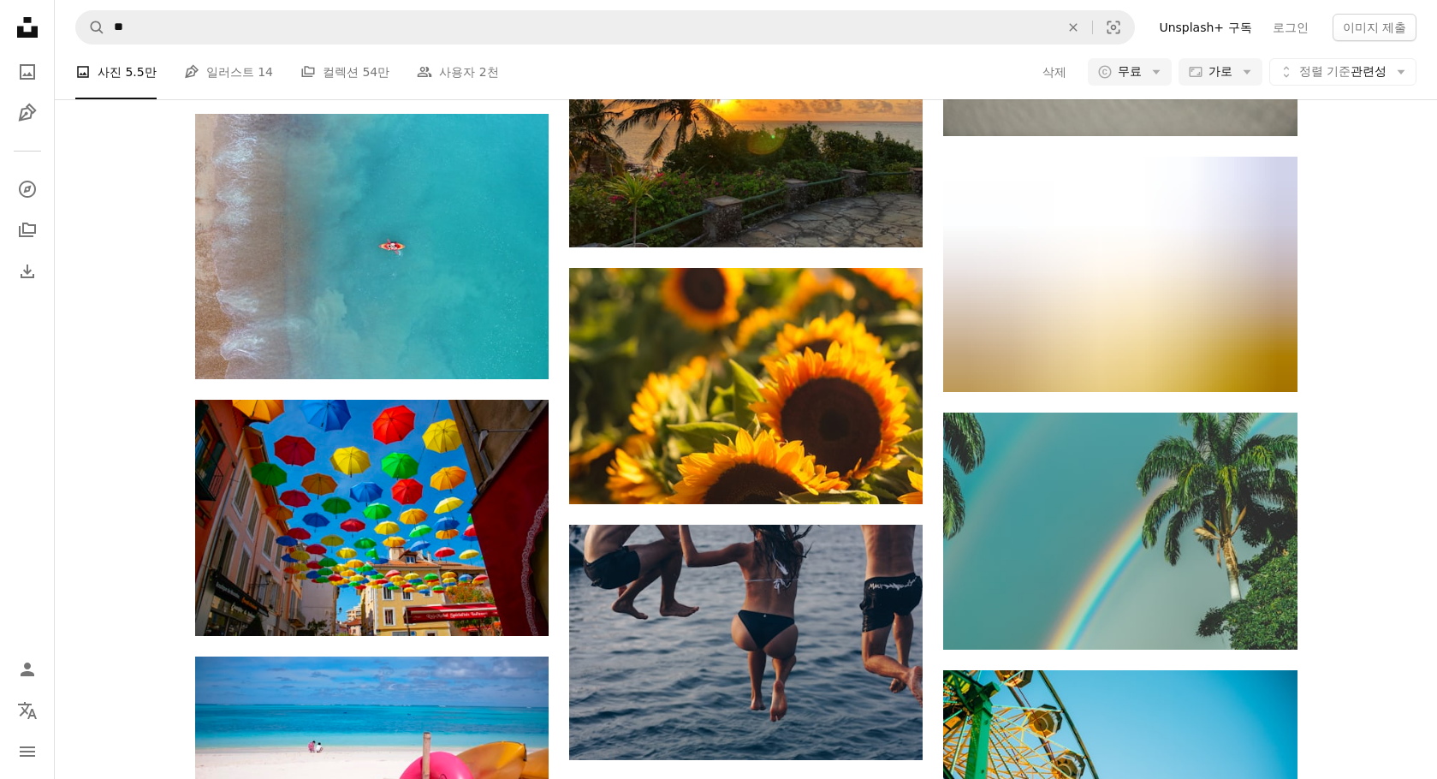
scroll to position [11211, 0]
